Goal: Complete application form

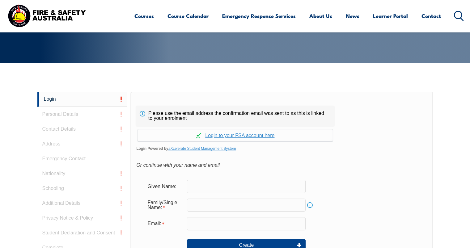
scroll to position [165, 0]
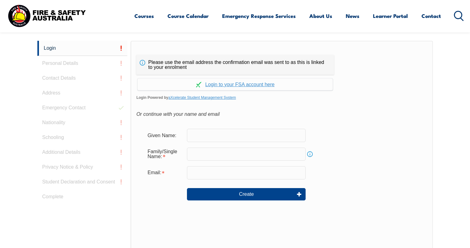
click at [222, 137] on input "text" at bounding box center [246, 135] width 119 height 13
type input "cvete"
click at [230, 154] on input "text" at bounding box center [246, 154] width 119 height 13
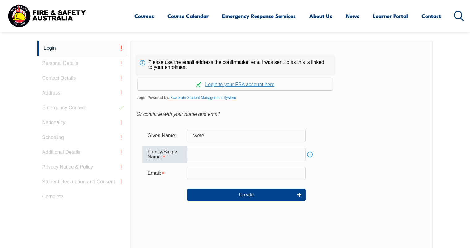
type input "ralevski"
click at [210, 177] on input "email" at bounding box center [246, 173] width 119 height 13
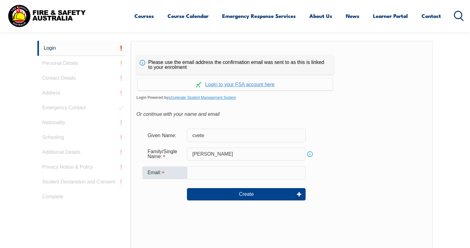
type input "cvete.ralevski@rmit.edu.au"
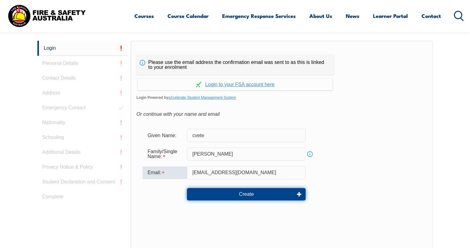
click at [241, 195] on button "Create" at bounding box center [246, 194] width 119 height 12
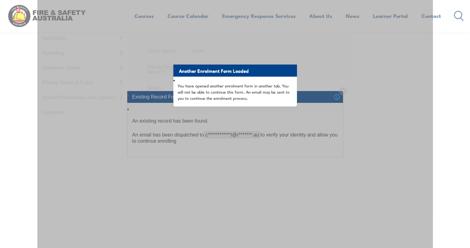
scroll to position [257, 0]
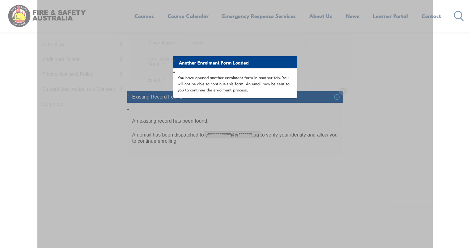
click at [259, 88] on p "You have opened another enrolment form in another tab. You will not be able to …" at bounding box center [235, 83] width 115 height 19
drag, startPoint x: 249, startPoint y: 125, endPoint x: 171, endPoint y: 64, distance: 98.8
click at [247, 121] on div "Another Enrolment Form Loaded You have opened another enrolment form in another…" at bounding box center [234, 102] width 395 height 309
drag, startPoint x: 246, startPoint y: 77, endPoint x: 86, endPoint y: 175, distance: 187.5
click at [233, 87] on p "You have opened another enrolment form in another tab. You will not be able to …" at bounding box center [235, 83] width 115 height 19
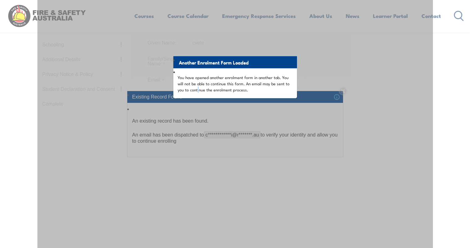
click at [198, 211] on div "Another Enrolment Form Loaded You have opened another enrolment form in another…" at bounding box center [234, 102] width 395 height 309
click at [272, 81] on p "You have opened another enrolment form in another tab. You will not be able to …" at bounding box center [235, 83] width 115 height 19
click at [253, 131] on div "Another Enrolment Form Loaded You have opened another enrolment form in another…" at bounding box center [234, 102] width 395 height 309
drag, startPoint x: 223, startPoint y: 156, endPoint x: 223, endPoint y: 137, distance: 19.5
click at [223, 152] on div "Another Enrolment Form Loaded You have opened another enrolment form in another…" at bounding box center [234, 102] width 395 height 309
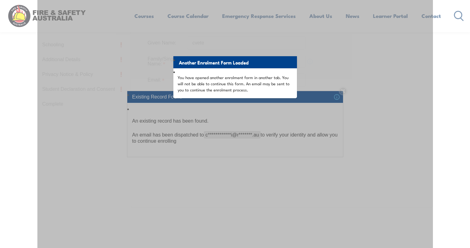
drag, startPoint x: 218, startPoint y: 67, endPoint x: 192, endPoint y: 65, distance: 26.6
click at [218, 67] on li "Another Enrolment Form Loaded" at bounding box center [235, 62] width 124 height 12
click at [189, 66] on li "Another Enrolment Form Loaded" at bounding box center [235, 62] width 124 height 12
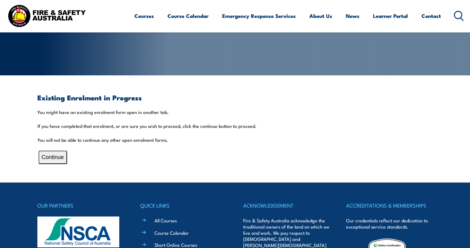
scroll to position [124, 0]
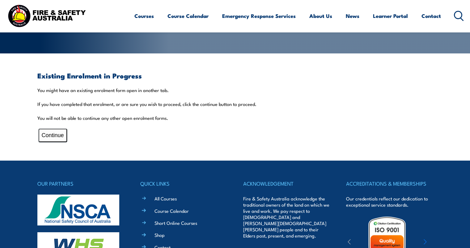
click at [53, 136] on button "Continue" at bounding box center [53, 135] width 28 height 13
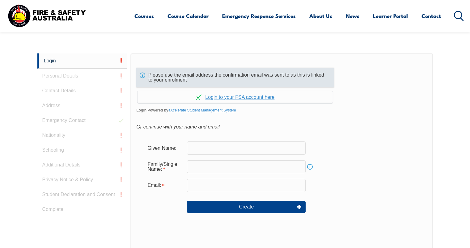
scroll to position [165, 0]
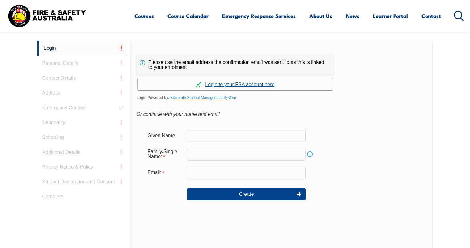
click at [226, 84] on link "Continue with aXcelerate" at bounding box center [234, 84] width 195 height 12
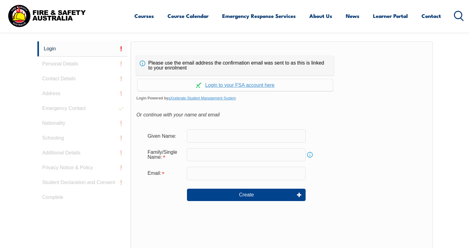
scroll to position [185, 0]
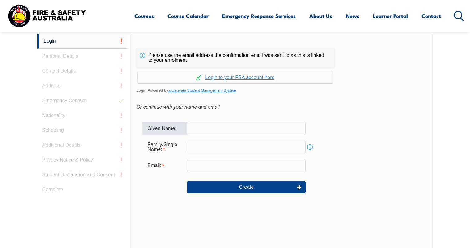
click at [207, 129] on input "text" at bounding box center [246, 128] width 119 height 13
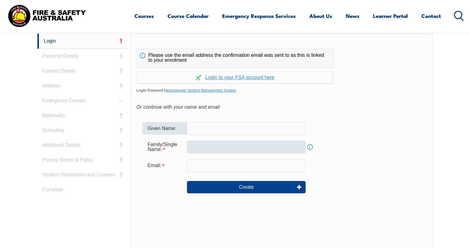
type input "cvete"
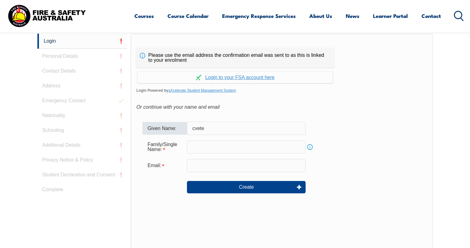
click at [211, 146] on input "text" at bounding box center [246, 147] width 119 height 13
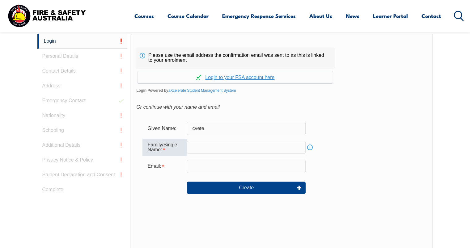
type input "ralevski"
click at [222, 168] on input "email" at bounding box center [246, 166] width 119 height 13
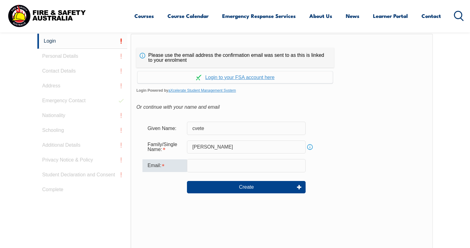
type input "cvete.ralevski@rmit.edu.au"
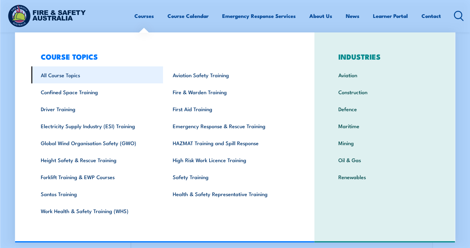
click at [131, 79] on link "All Course Topics" at bounding box center [97, 74] width 132 height 17
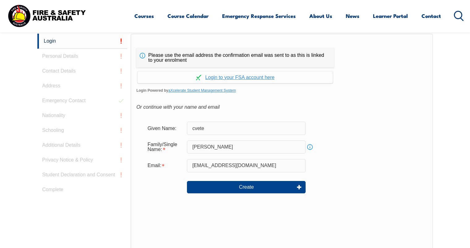
click at [82, 57] on div "Login Personal Details Contact Details Address Emergency Contact Nationality Sc…" at bounding box center [84, 188] width 94 height 309
click at [62, 56] on div "Login Personal Details Contact Details Address Emergency Contact Nationality Sc…" at bounding box center [84, 188] width 94 height 309
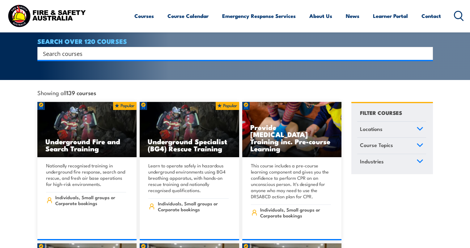
scroll to position [124, 0]
